Goal: Task Accomplishment & Management: Manage account settings

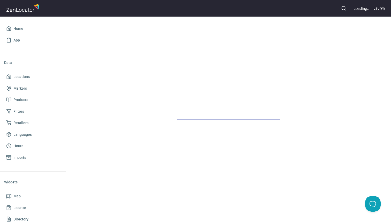
click at [342, 10] on icon "button" at bounding box center [343, 8] width 5 height 5
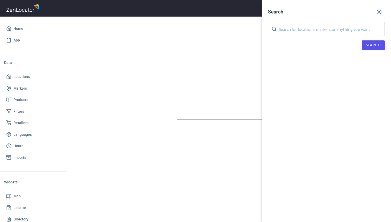
click at [303, 26] on input "text" at bounding box center [332, 29] width 106 height 14
paste input "33953"
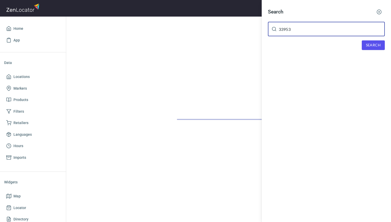
type input "33953"
click at [370, 44] on span "Search" at bounding box center [373, 45] width 15 height 6
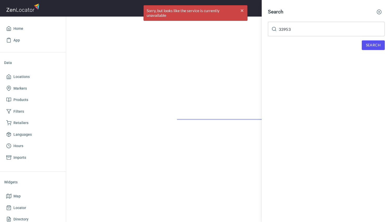
click at [377, 13] on circle "button" at bounding box center [379, 12] width 4 height 4
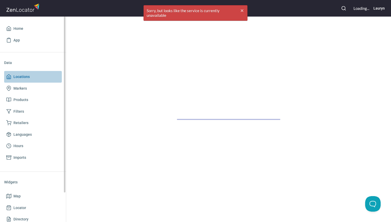
click at [33, 75] on span "Locations" at bounding box center [33, 76] width 54 height 6
click at [29, 78] on span "Locations" at bounding box center [33, 76] width 54 height 6
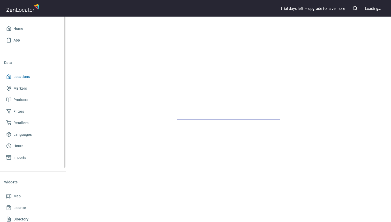
click at [21, 76] on span "Locations" at bounding box center [21, 76] width 16 height 6
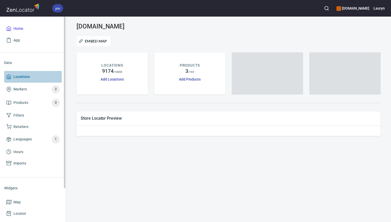
click at [44, 73] on span "Locations" at bounding box center [33, 76] width 54 height 6
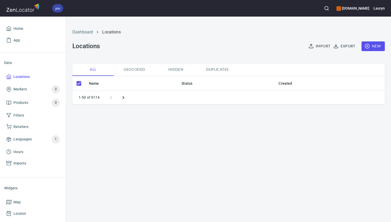
checkbox input "false"
click at [367, 46] on line "button" at bounding box center [367, 46] width 0 height 2
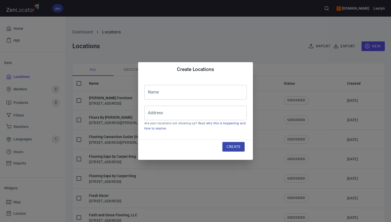
click at [279, 45] on div "Create Locations Name Name Address Address Are your locations not showing up? R…" at bounding box center [195, 111] width 391 height 222
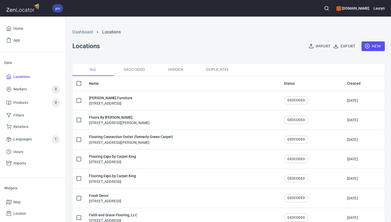
click at [325, 7] on circle "button" at bounding box center [326, 7] width 3 height 3
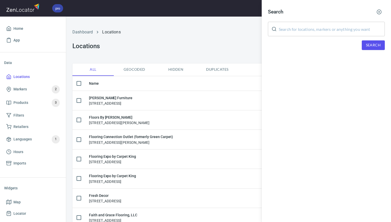
click at [329, 31] on input "text" at bounding box center [332, 29] width 106 height 14
paste input "33953"
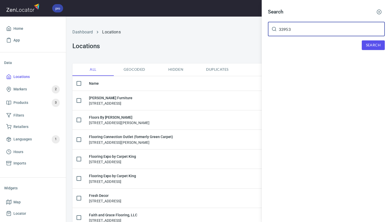
type input "33953"
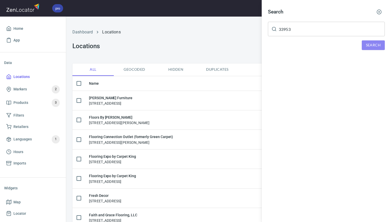
click at [374, 45] on span "Search" at bounding box center [373, 45] width 15 height 6
click at [383, 6] on div "Search 33953 ​ Search We didn't found anything with your search :(" at bounding box center [326, 37] width 129 height 75
click at [379, 13] on icon "button" at bounding box center [379, 11] width 5 height 5
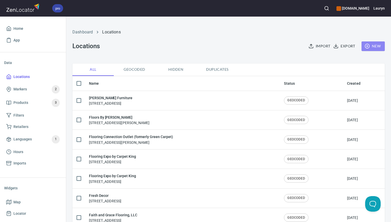
click at [368, 46] on icon "button" at bounding box center [367, 45] width 5 height 5
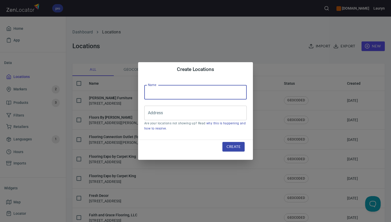
click at [216, 95] on input "text" at bounding box center [195, 92] width 102 height 14
paste input "CoverTrends Flooring, Cabinets and Counter Tops"
type input "CoverTrends Flooring, Cabinets and Counter Tops"
click at [191, 116] on input "Address" at bounding box center [192, 113] width 90 height 10
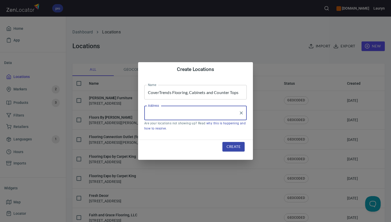
paste input "[STREET_ADDRESS]"
type input "[STREET_ADDRESS]"
click at [231, 148] on span "Create" at bounding box center [234, 146] width 14 height 6
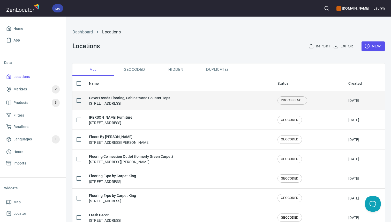
click at [191, 99] on div "CoverTrends Flooring, Cabinets and Counter Tops 929 S Tamiami Trl, Port Charlot…" at bounding box center [179, 100] width 180 height 11
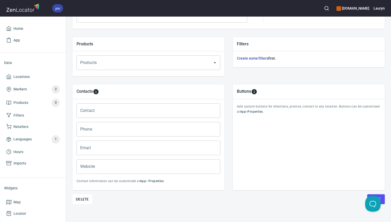
scroll to position [167, 0]
click at [155, 131] on input "Phone" at bounding box center [149, 129] width 144 height 14
paste input "(941) 815-4291"
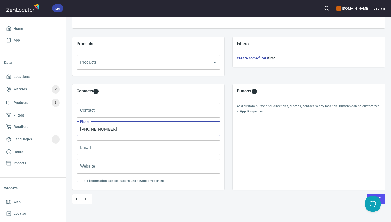
type input "(941) 815-4291"
click at [219, 166] on input "Website" at bounding box center [149, 166] width 144 height 14
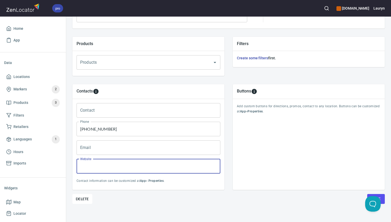
scroll to position [172, 0]
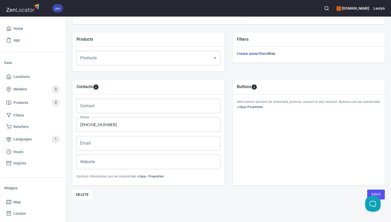
click at [374, 189] on div "Buttons Add custom buttons for directions, promos, contact to any location. But…" at bounding box center [309, 133] width 160 height 114
click at [370, 191] on button "Save" at bounding box center [376, 194] width 18 height 10
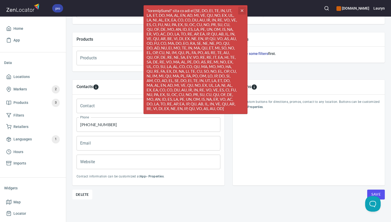
click at [242, 13] on button "cross" at bounding box center [242, 11] width 8 height 8
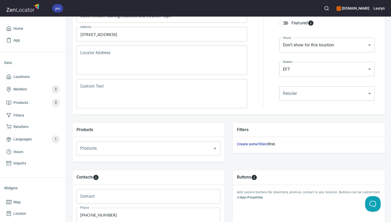
scroll to position [0, 0]
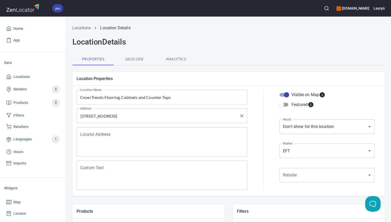
click at [162, 119] on input "[STREET_ADDRESS]" at bounding box center [158, 116] width 158 height 10
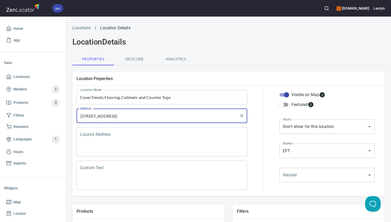
click at [146, 117] on input "[STREET_ADDRESS]" at bounding box center [158, 116] width 158 height 10
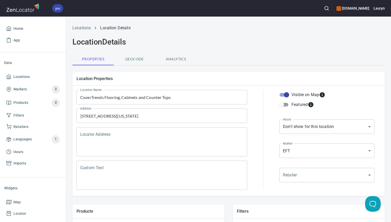
click at [261, 99] on div at bounding box center [263, 140] width 26 height 106
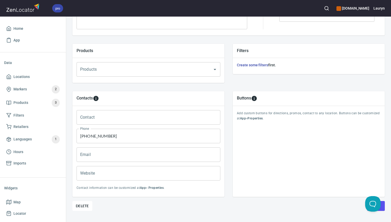
scroll to position [172, 0]
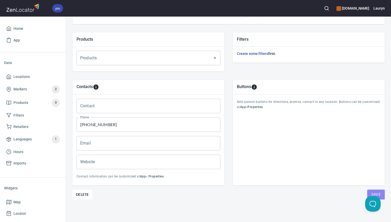
click at [371, 191] on button "Save" at bounding box center [376, 194] width 18 height 10
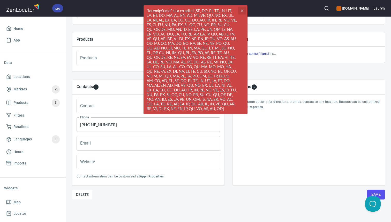
click at [243, 11] on icon "button" at bounding box center [242, 10] width 3 height 3
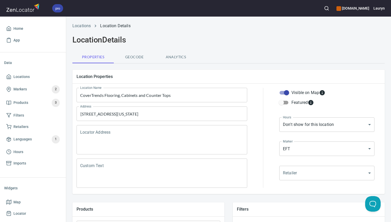
scroll to position [0, 0]
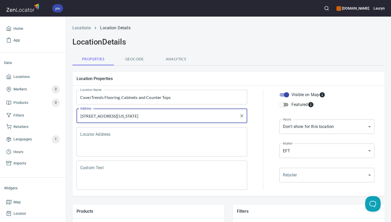
click at [156, 115] on input "929 S Tamiami Trl, Port Charlotte, Florida 33953" at bounding box center [158, 116] width 158 height 10
type input "[STREET_ADDRESS]"
click at [232, 67] on div "Locations Location Details Location Details Properties Geocode Analytics Locati…" at bounding box center [228, 208] width 325 height 372
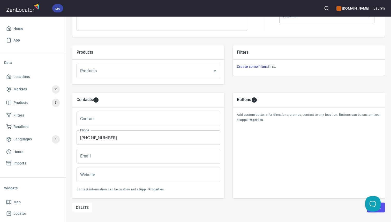
scroll to position [172, 0]
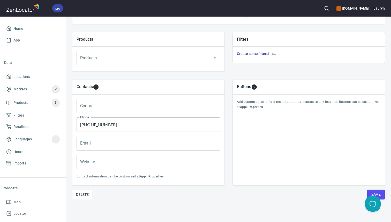
click at [375, 193] on span "Save" at bounding box center [375, 194] width 9 height 6
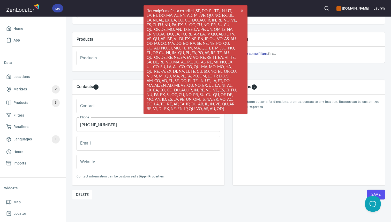
scroll to position [0, 0]
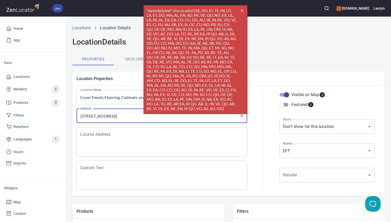
click at [80, 116] on input "[STREET_ADDRESS]" at bounding box center [158, 116] width 158 height 10
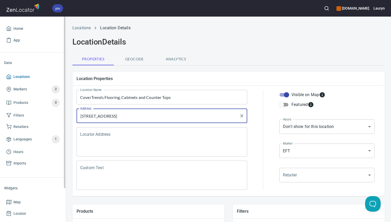
click at [27, 80] on link "Locations" at bounding box center [33, 77] width 58 height 12
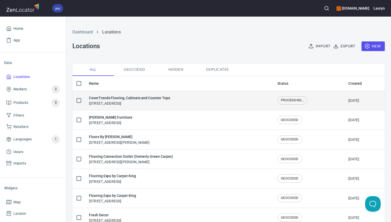
click at [200, 101] on div "CoverTrends Flooring, Cabinets and Counter Tops 929 S Tamiami Trl, Port Charlot…" at bounding box center [179, 100] width 180 height 11
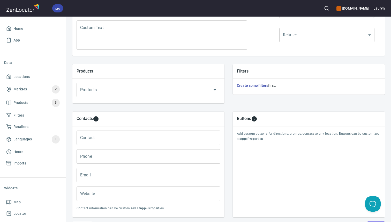
scroll to position [172, 0]
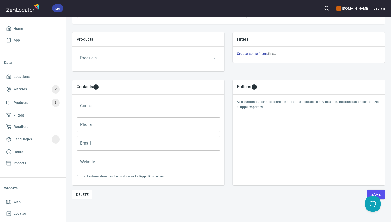
click at [110, 133] on div "Phone Phone" at bounding box center [148, 124] width 148 height 19
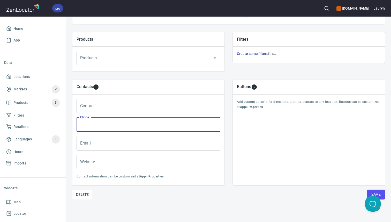
click at [109, 126] on input "Phone" at bounding box center [149, 124] width 144 height 14
paste input "(941) 815-4291"
type input "(941) 815-4291"
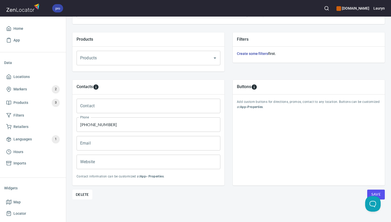
click at [280, 179] on div "Buttons Add custom buttons for directions, promos, contact to any location. But…" at bounding box center [309, 133] width 152 height 106
click at [376, 192] on span "Save" at bounding box center [375, 194] width 9 height 6
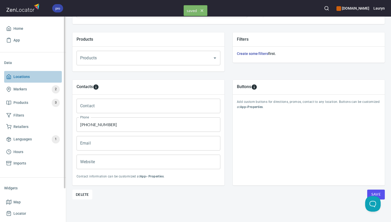
click at [26, 77] on span "Locations" at bounding box center [21, 76] width 16 height 6
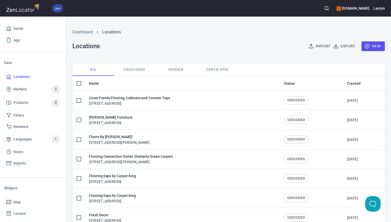
click at [234, 41] on div "Dashboard Locations Locations Import Export New" at bounding box center [228, 40] width 319 height 41
click at [324, 8] on icon "button" at bounding box center [326, 8] width 5 height 5
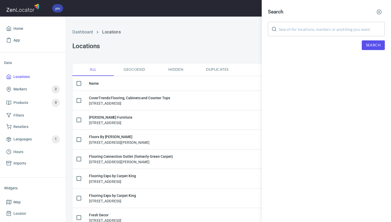
click at [318, 27] on input "text" at bounding box center [332, 29] width 106 height 14
paste input "89014"
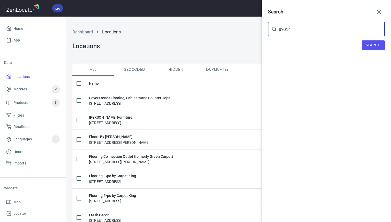
type input "89014"
click at [368, 43] on span "Search" at bounding box center [373, 45] width 15 height 6
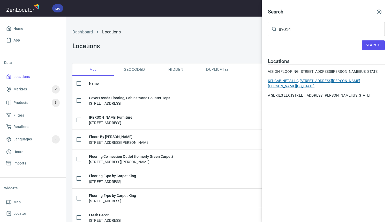
click at [295, 87] on div "KIT CABINETS LLC, 150 N Gibson Rd, Henderson, Nevada 89014, United States" at bounding box center [326, 83] width 117 height 10
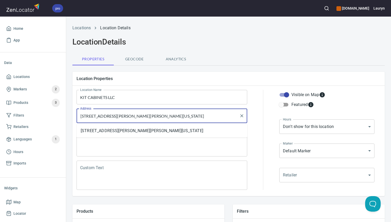
drag, startPoint x: 151, startPoint y: 117, endPoint x: 163, endPoint y: 117, distance: 11.9
click at [163, 117] on input "150 N Gibson Rd, Henderson, Nevada 89014, United States" at bounding box center [158, 116] width 158 height 10
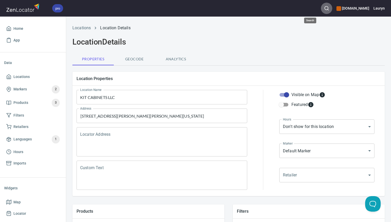
click at [324, 7] on icon "button" at bounding box center [326, 8] width 5 height 5
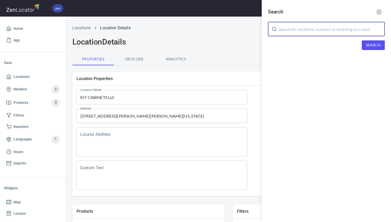
click at [308, 28] on input "text" at bounding box center [332, 29] width 106 height 14
paste input "89014"
type input "89014"
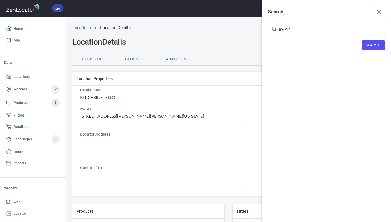
click at [362, 44] on div "Search" at bounding box center [326, 45] width 117 height 10
click at [374, 45] on span "Search" at bounding box center [373, 45] width 15 height 6
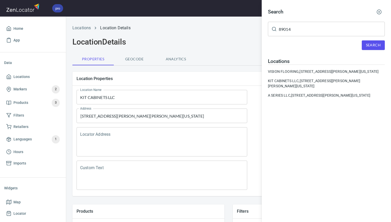
click at [378, 13] on icon "button" at bounding box center [379, 11] width 5 height 5
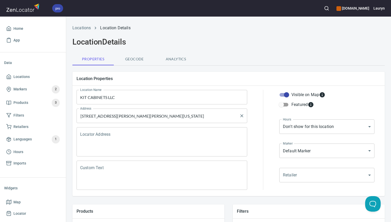
click at [209, 120] on input "150 N Gibson Rd, Henderson, Nevada 89014, United States" at bounding box center [158, 116] width 158 height 10
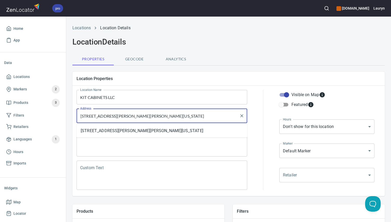
click at [209, 120] on input "150 N Gibson Rd, Henderson, Nevada 89014, United States" at bounding box center [158, 116] width 158 height 10
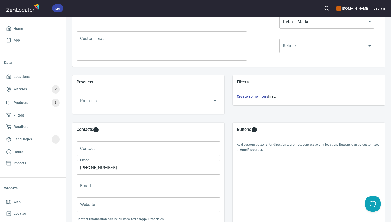
scroll to position [172, 0]
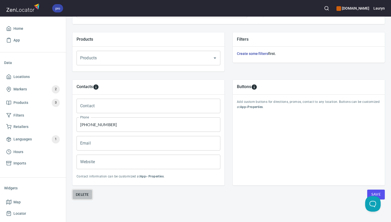
click at [78, 198] on button "Delete" at bounding box center [82, 194] width 20 height 10
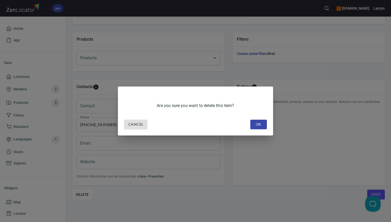
click at [251, 121] on button "OK" at bounding box center [258, 124] width 17 height 10
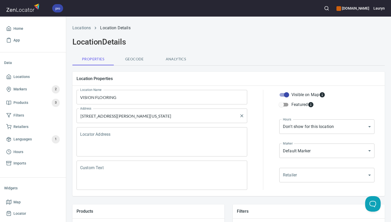
click at [190, 116] on input "[STREET_ADDRESS][PERSON_NAME][US_STATE]" at bounding box center [158, 116] width 158 height 10
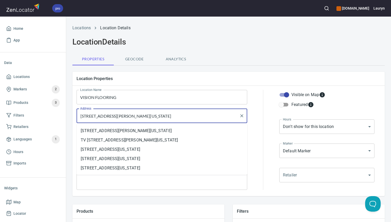
click at [190, 116] on input "[STREET_ADDRESS][PERSON_NAME][US_STATE]" at bounding box center [158, 116] width 158 height 10
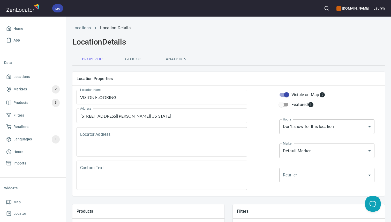
click at [241, 75] on div "Location Properties" at bounding box center [228, 79] width 312 height 14
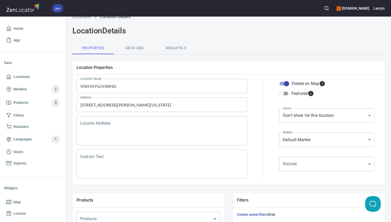
click at [127, 87] on input "VISION FLOORING" at bounding box center [162, 86] width 171 height 14
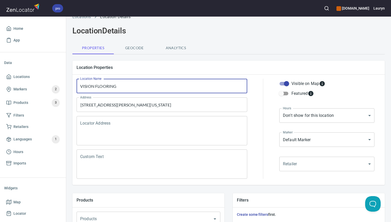
click at [127, 87] on input "VISION FLOORING" at bounding box center [162, 86] width 171 height 14
paste input "ision Flooring Inc"
type input "Vision Flooring Inc"
click at [130, 107] on input "[STREET_ADDRESS][PERSON_NAME][US_STATE]" at bounding box center [158, 105] width 158 height 10
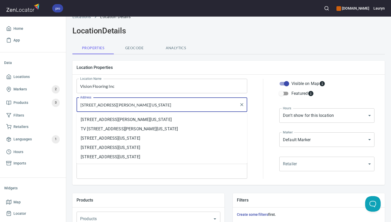
click at [130, 107] on input "5 Sunset Way, Henderson, Nevada 89014, United States" at bounding box center [158, 105] width 158 height 10
paste input "V 89014"
type input "[STREET_ADDRESS][PERSON_NAME]"
click at [226, 50] on div "Properties Geocode Analytics" at bounding box center [228, 48] width 312 height 12
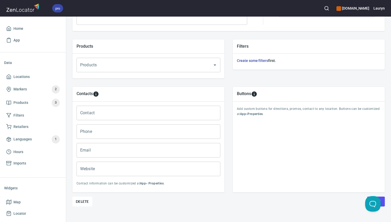
scroll to position [172, 0]
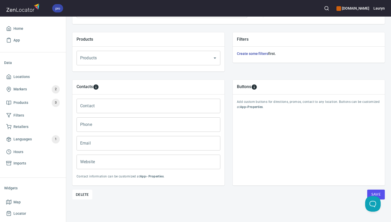
click at [136, 124] on input "Phone" at bounding box center [149, 124] width 144 height 14
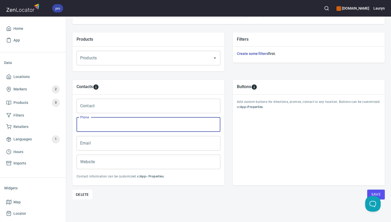
paste input "(702) 550-3000"
type input "(702) 550-3000"
click at [117, 161] on input "Website" at bounding box center [149, 161] width 144 height 14
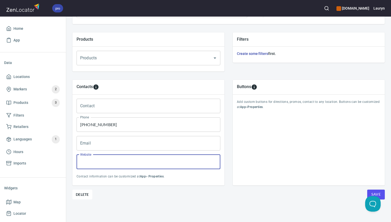
paste input "https://www.visionflooringinc.net/residential"
type input "https://www.visionflooringinc.net/residential"
click at [284, 197] on div "Delete Save" at bounding box center [228, 194] width 312 height 10
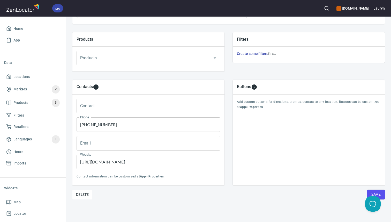
click at [379, 192] on span "Save" at bounding box center [375, 194] width 9 height 6
click at [41, 78] on span "Locations" at bounding box center [33, 76] width 54 height 6
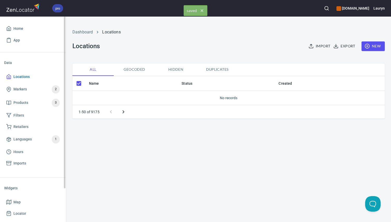
checkbox input "false"
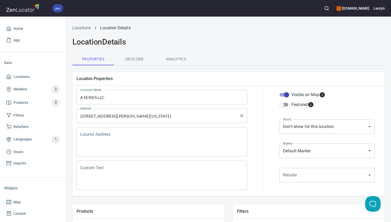
click at [215, 118] on input "1211 W Warm Springs Rd, Henderson, Nevada 89014, United States" at bounding box center [158, 116] width 158 height 10
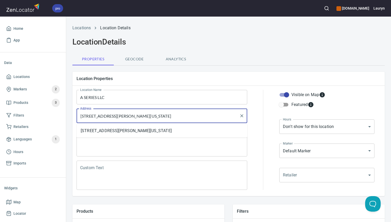
click at [215, 118] on input "1211 W Warm Springs Rd, Henderson, Nevada 89014, United States" at bounding box center [158, 116] width 158 height 10
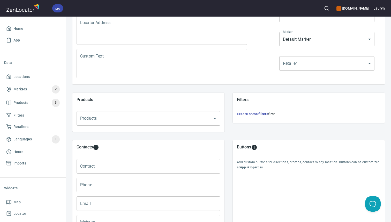
scroll to position [172, 0]
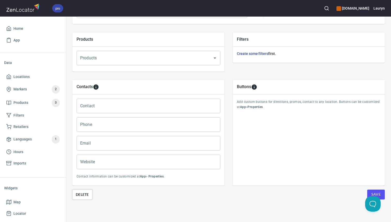
click at [82, 195] on span "Delete" at bounding box center [82, 194] width 13 height 6
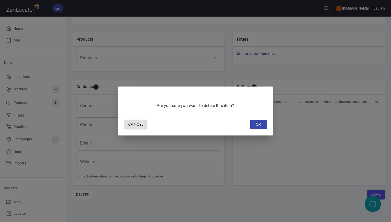
click at [255, 130] on div "Cancel OK" at bounding box center [195, 124] width 147 height 14
click at [255, 123] on span "OK" at bounding box center [258, 124] width 8 height 6
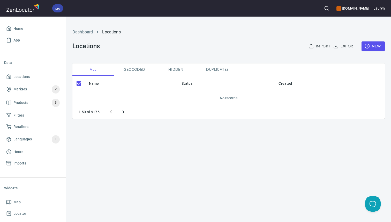
checkbox input "false"
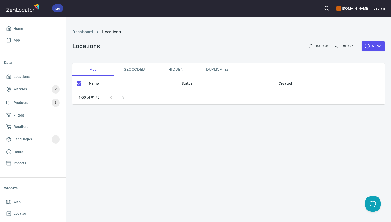
checkbox input "false"
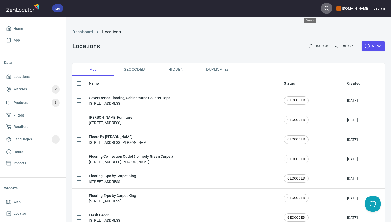
click at [321, 11] on button "button" at bounding box center [326, 8] width 11 height 11
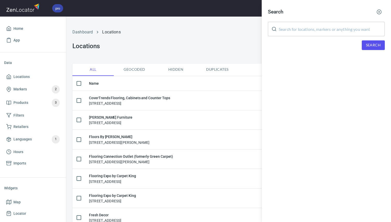
click at [313, 27] on input "text" at bounding box center [332, 29] width 106 height 14
paste input "89014"
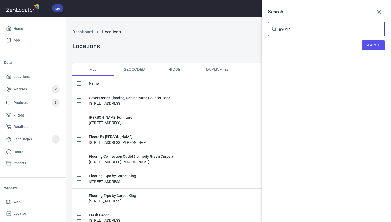
type input "89014"
click at [374, 50] on div "Search 89014 ​ Search" at bounding box center [326, 32] width 129 height 64
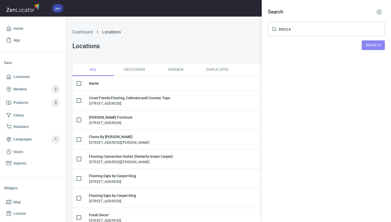
click at [373, 46] on span "Search" at bounding box center [373, 45] width 15 height 6
click at [381, 9] on icon "button" at bounding box center [379, 11] width 5 height 5
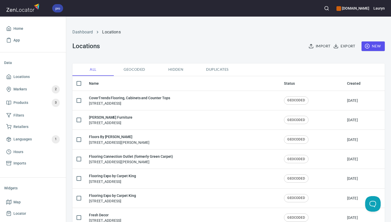
click at [376, 45] on span "New" at bounding box center [373, 46] width 15 height 6
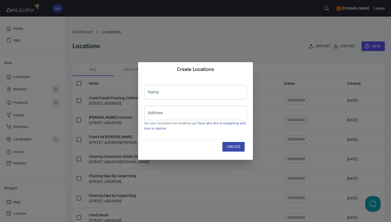
click at [199, 96] on input "text" at bounding box center [195, 92] width 102 height 14
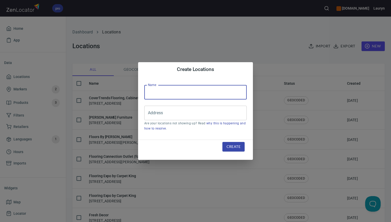
paste input "Benchmark LLC"
type input "Benchmark LLC"
click at [195, 110] on input "Address" at bounding box center [192, 113] width 90 height 10
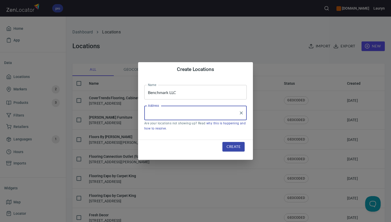
paste input "[STREET_ADDRESS][PERSON_NAME][PERSON_NAME]"
type input "[STREET_ADDRESS][PERSON_NAME][PERSON_NAME]"
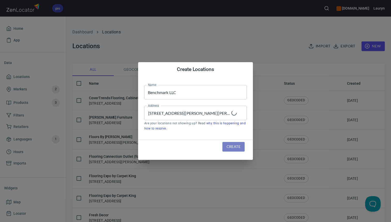
click at [228, 146] on span "Create" at bounding box center [234, 146] width 14 height 6
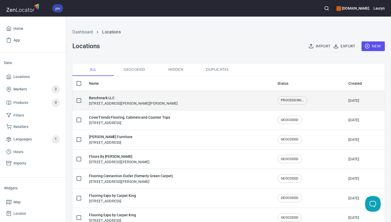
click at [197, 93] on td "Benchmark LLC [STREET_ADDRESS][PERSON_NAME][PERSON_NAME]" at bounding box center [179, 100] width 189 height 19
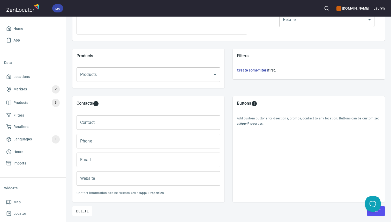
scroll to position [172, 0]
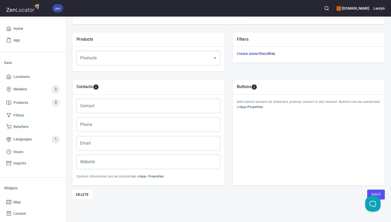
click at [112, 126] on input "Phone" at bounding box center [149, 124] width 144 height 14
paste input "[PHONE_NUMBER]"
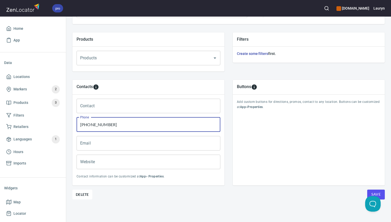
type input "[PHONE_NUMBER]"
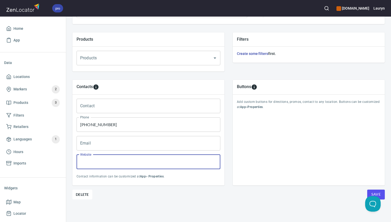
click at [168, 159] on input "Website" at bounding box center [149, 161] width 144 height 14
paste input "[URL][DOMAIN_NAME]"
type input "[URL][DOMAIN_NAME]"
click at [265, 198] on div "Delete Save" at bounding box center [228, 194] width 312 height 10
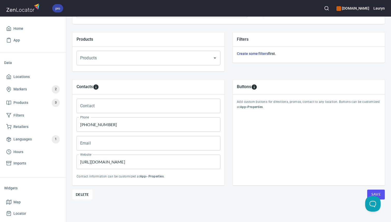
click at [372, 192] on span "Save" at bounding box center [375, 194] width 9 height 6
click at [41, 74] on span "Locations" at bounding box center [33, 76] width 54 height 6
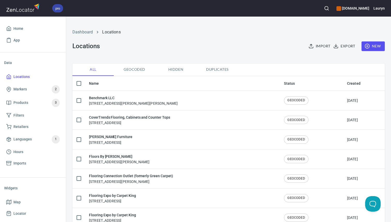
click at [146, 52] on div "Dashboard Locations Locations Import Export New" at bounding box center [228, 40] width 319 height 41
